Goal: Task Accomplishment & Management: Complete application form

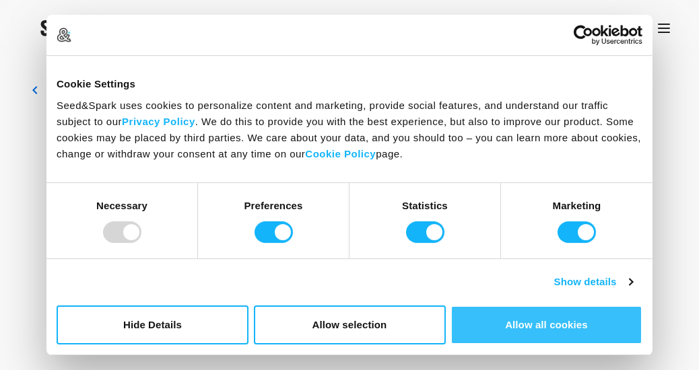
click at [486, 317] on button "Allow all cookies" at bounding box center [546, 325] width 192 height 39
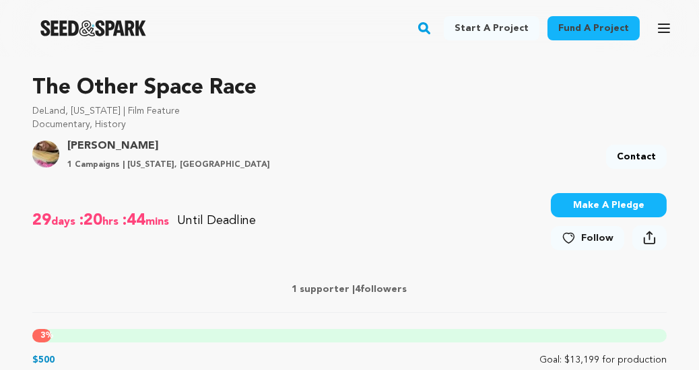
scroll to position [404, 0]
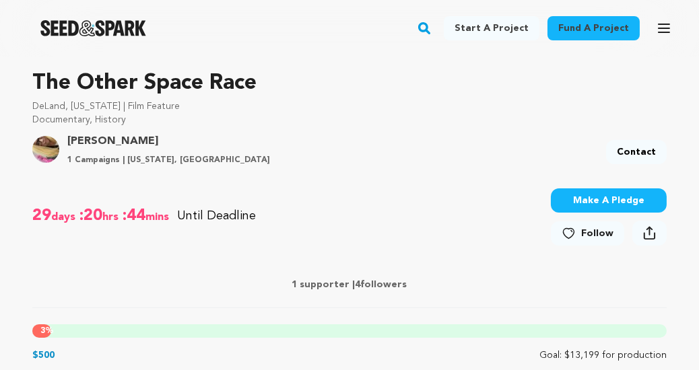
drag, startPoint x: 570, startPoint y: 232, endPoint x: 479, endPoint y: 246, distance: 92.0
click at [570, 232] on icon at bounding box center [568, 233] width 14 height 13
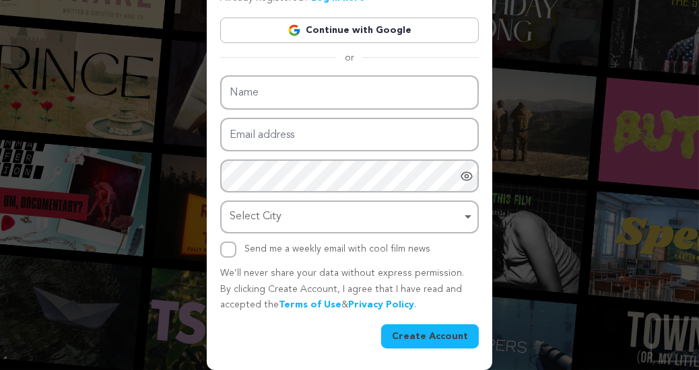
scroll to position [47, 0]
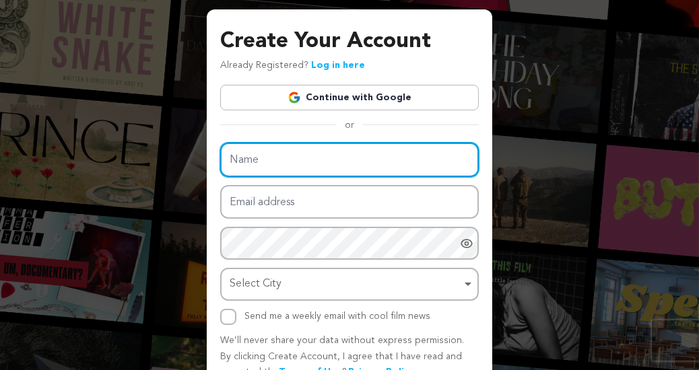
click at [277, 162] on input "Name" at bounding box center [349, 160] width 258 height 34
type input "[PERSON_NAME]"
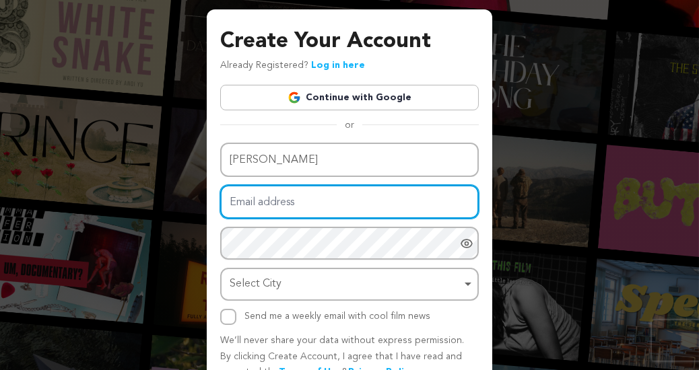
click at [287, 201] on input "Email address" at bounding box center [349, 202] width 258 height 34
type input "[EMAIL_ADDRESS][DOMAIN_NAME]"
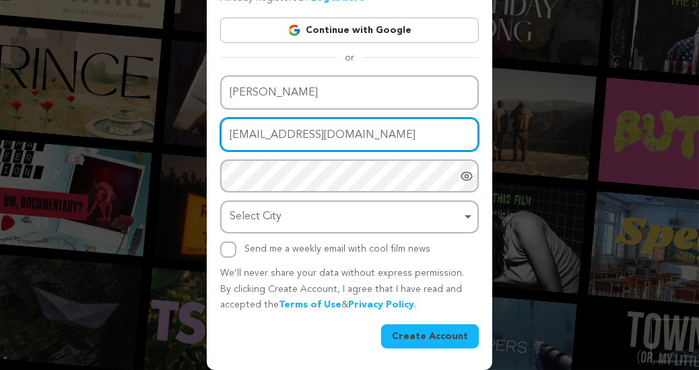
click at [318, 218] on div "Select City Remove item" at bounding box center [346, 217] width 232 height 20
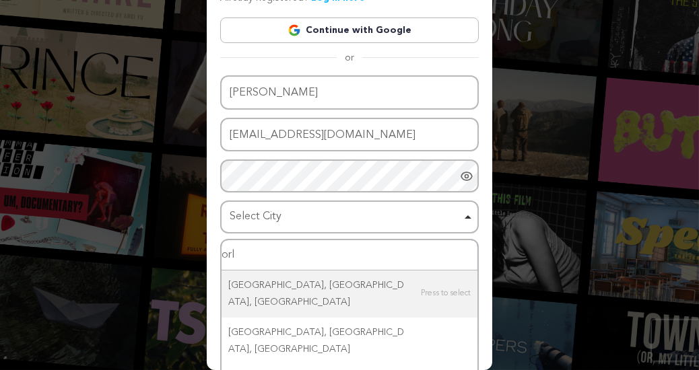
type input "orla"
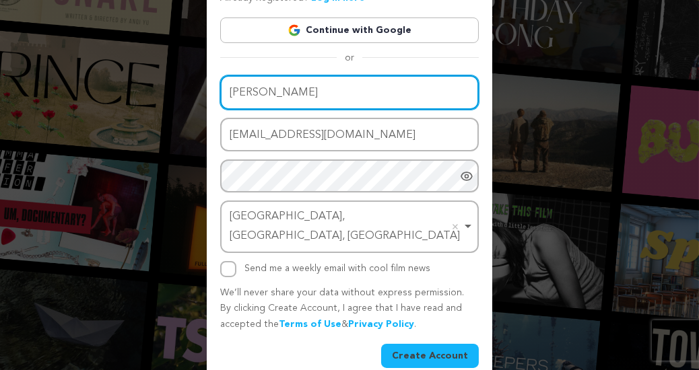
drag, startPoint x: 305, startPoint y: 85, endPoint x: 205, endPoint y: 91, distance: 100.4
click at [205, 90] on div "Create Your Account Already Registered? Log in here Continue with Google or eyJ…" at bounding box center [349, 138] width 699 height 504
type input "Jen"
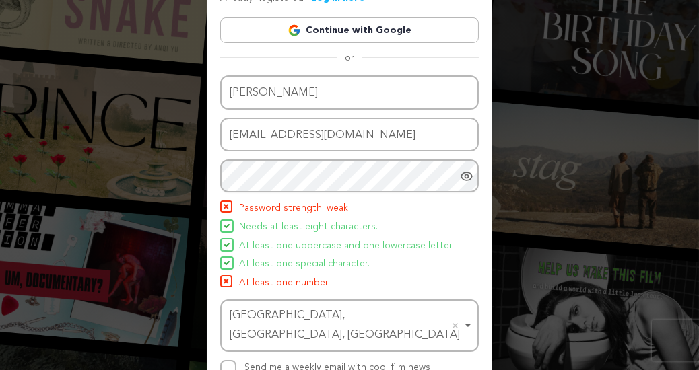
click at [463, 174] on icon "Show password as plain text. Warning: this will display your password on the sc…" at bounding box center [466, 176] width 13 height 13
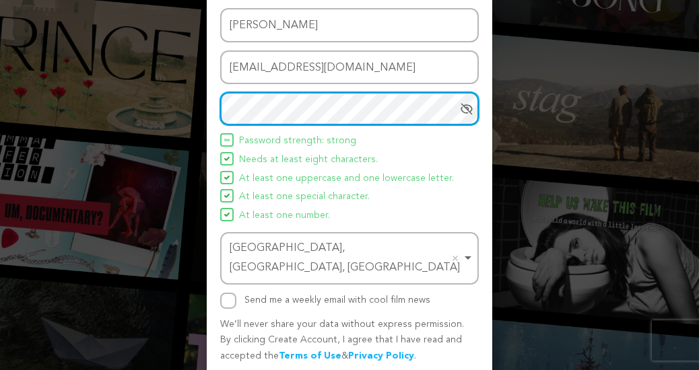
scroll to position [213, 0]
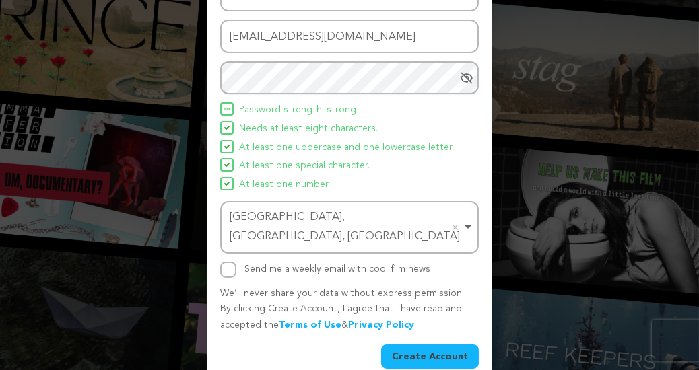
click at [420, 345] on button "Create Account" at bounding box center [430, 357] width 98 height 24
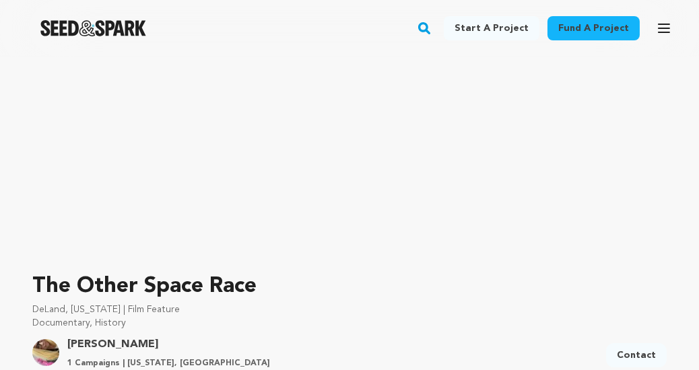
scroll to position [337, 0]
